Goal: Go to known website: Access a specific website the user already knows

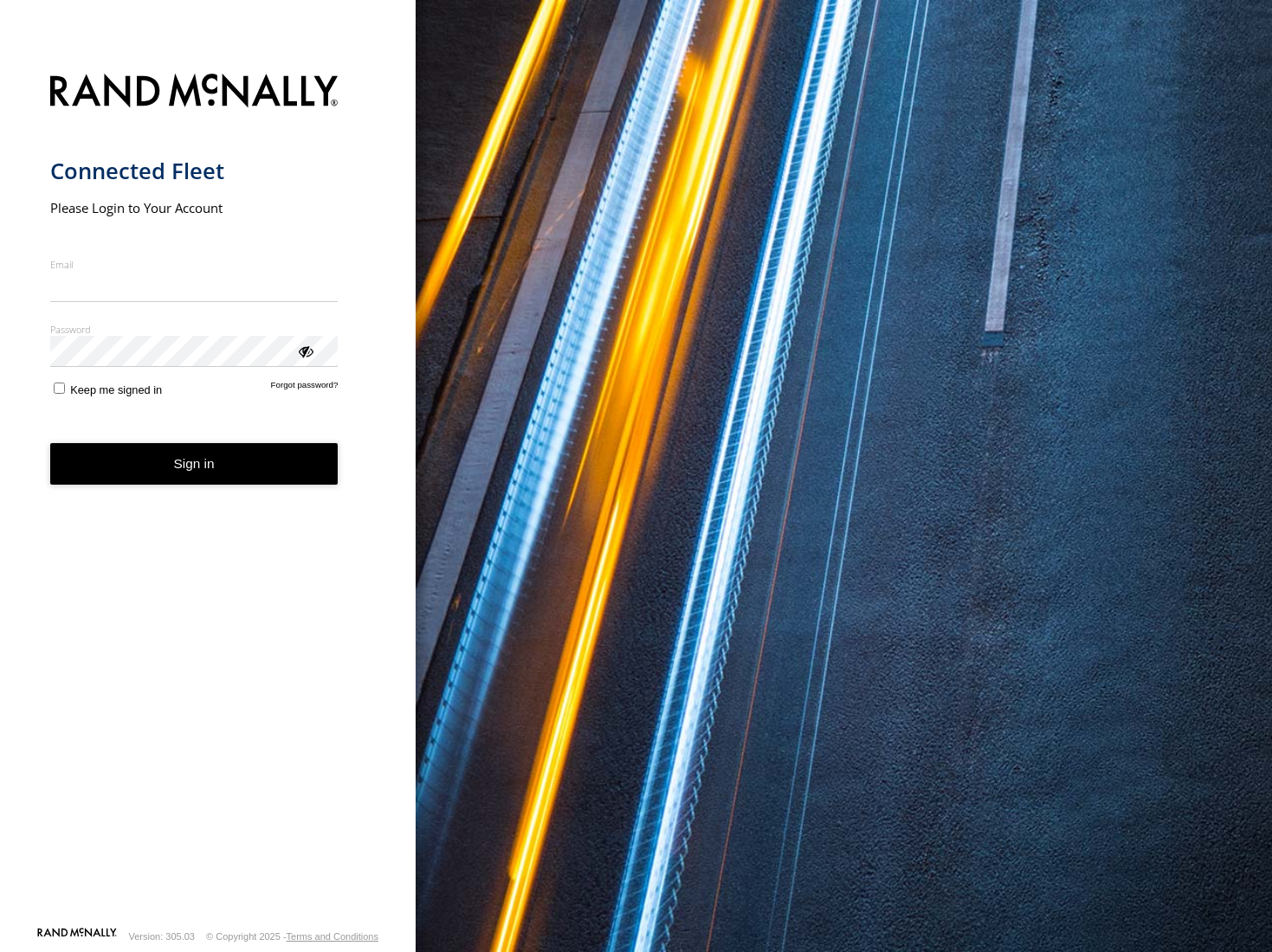
type input "**********"
click at [216, 474] on button "Sign in" at bounding box center [194, 463] width 289 height 42
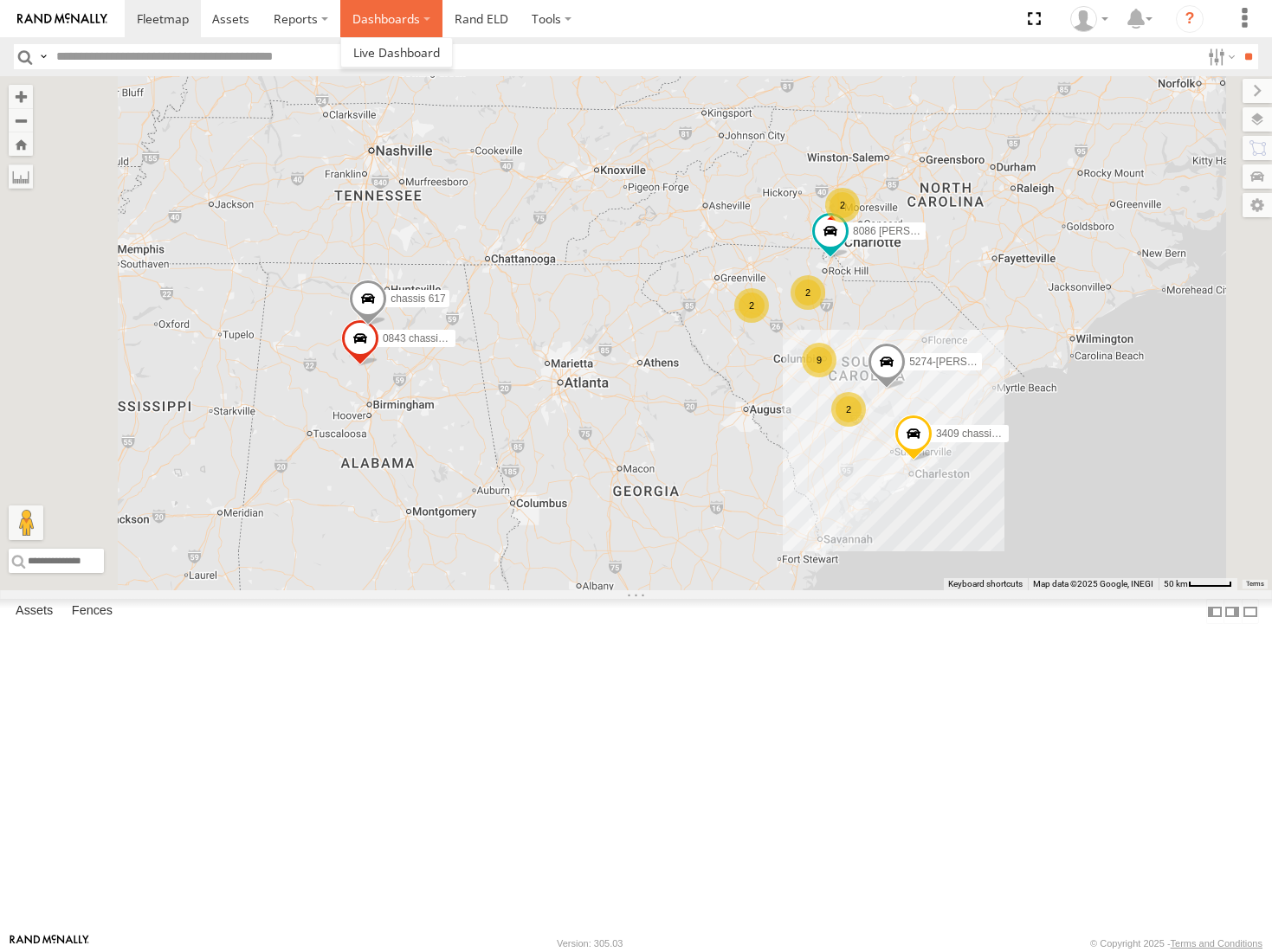
click at [406, 28] on label "Dashboards" at bounding box center [391, 19] width 102 height 38
click at [516, 26] on link "Rand ELD" at bounding box center [481, 19] width 78 height 38
